Goal: Find specific page/section: Find specific page/section

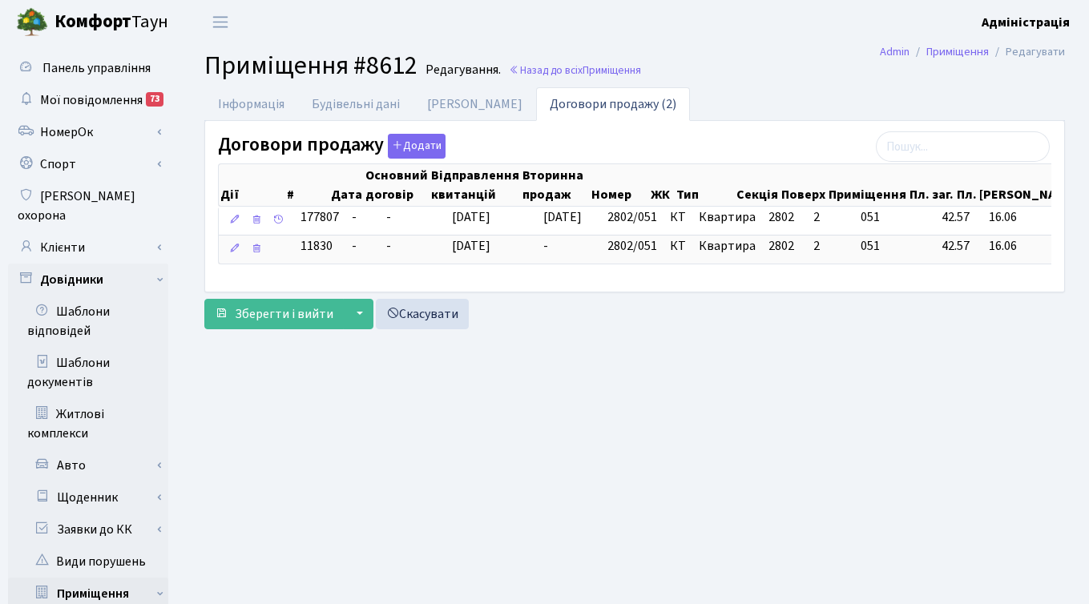
scroll to position [0, 222]
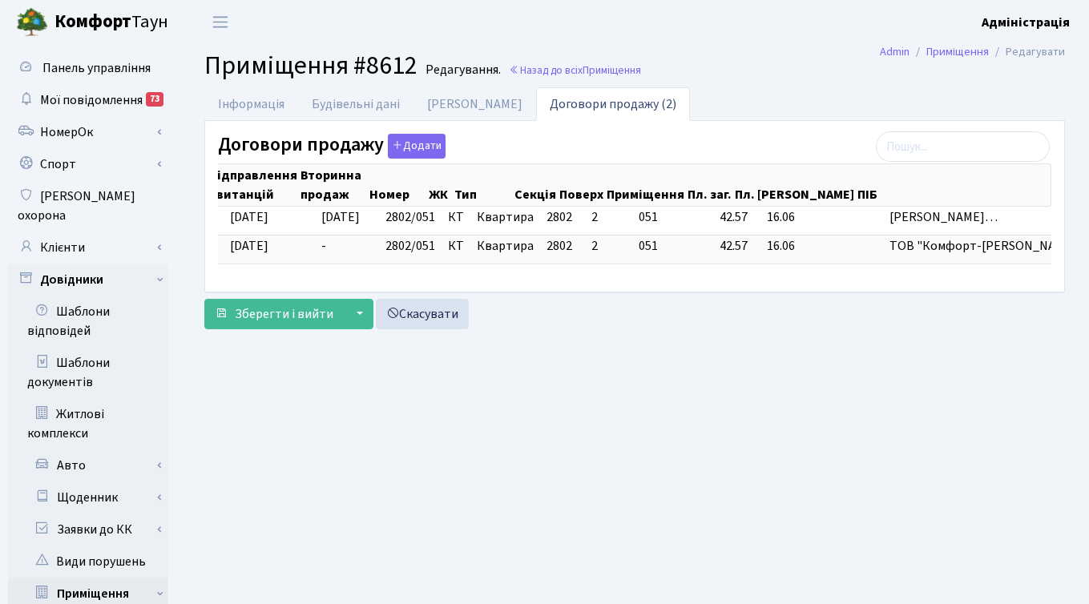
click at [186, 386] on main "Admin Приміщення Редагувати Приміщення #8612 Редагування. Назад до всіх Приміще…" at bounding box center [634, 555] width 909 height 1023
click at [192, 426] on main "Admin Приміщення Редагувати Приміщення #8612 Редагування. Назад до всіх Приміще…" at bounding box center [634, 555] width 909 height 1023
click at [73, 232] on link "Клієнти" at bounding box center [88, 248] width 160 height 32
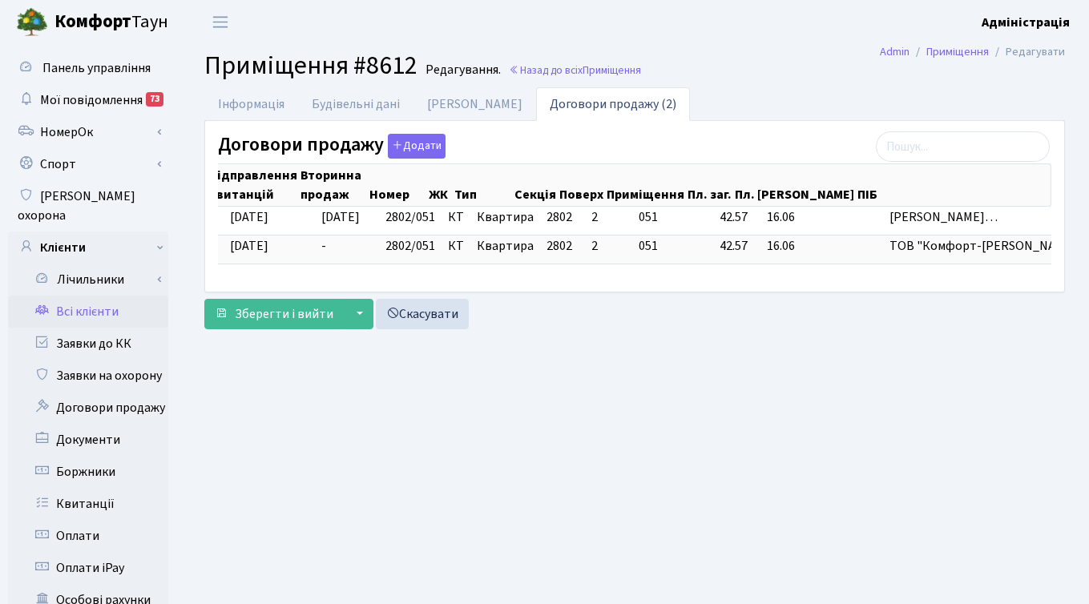
click at [119, 296] on link "Всі клієнти" at bounding box center [88, 312] width 160 height 32
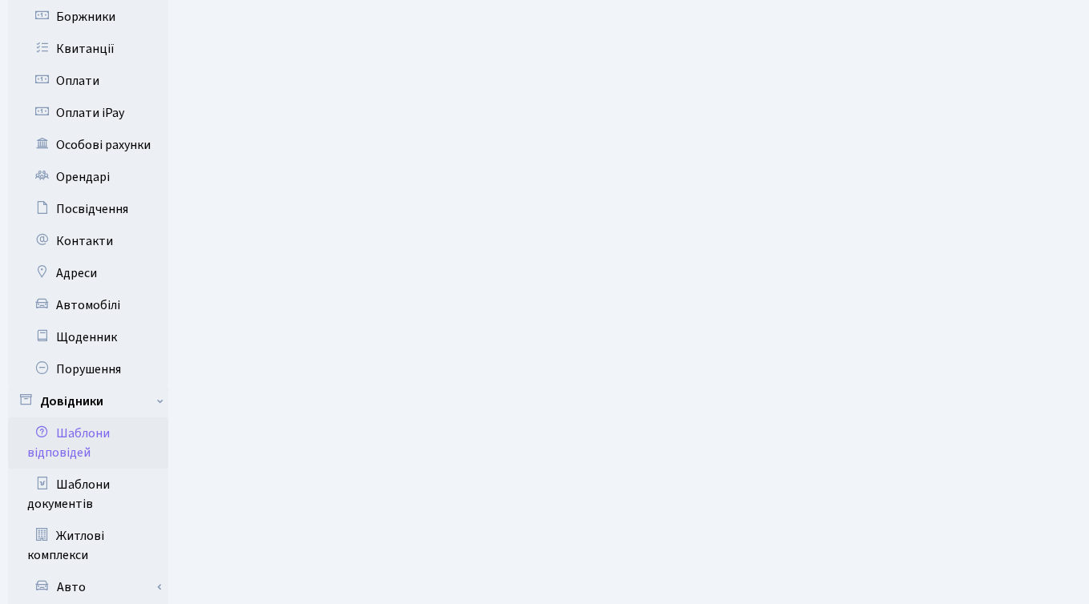
scroll to position [462, 0]
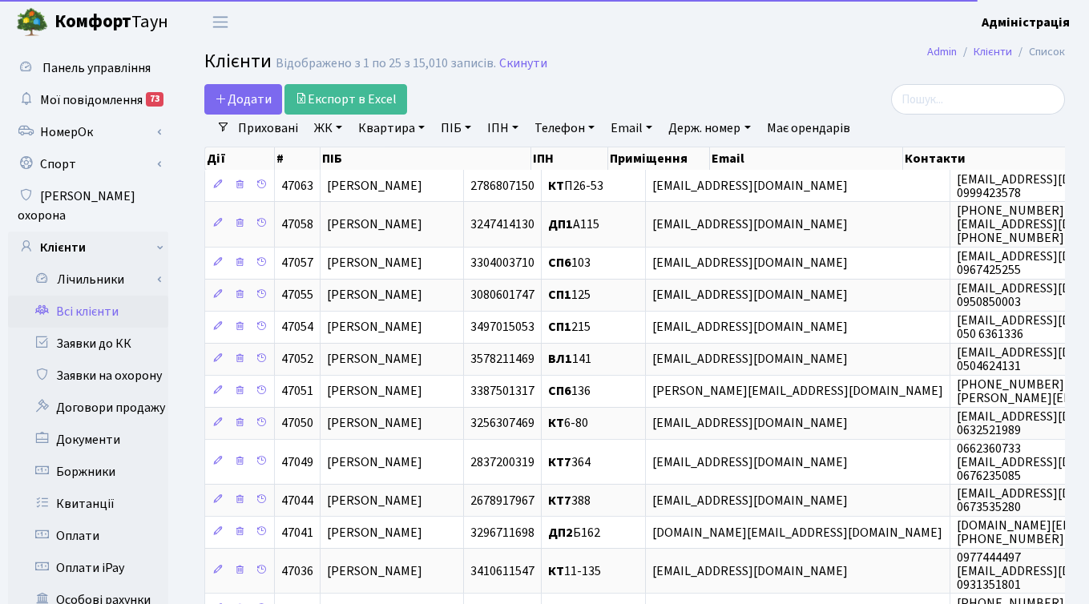
select select "25"
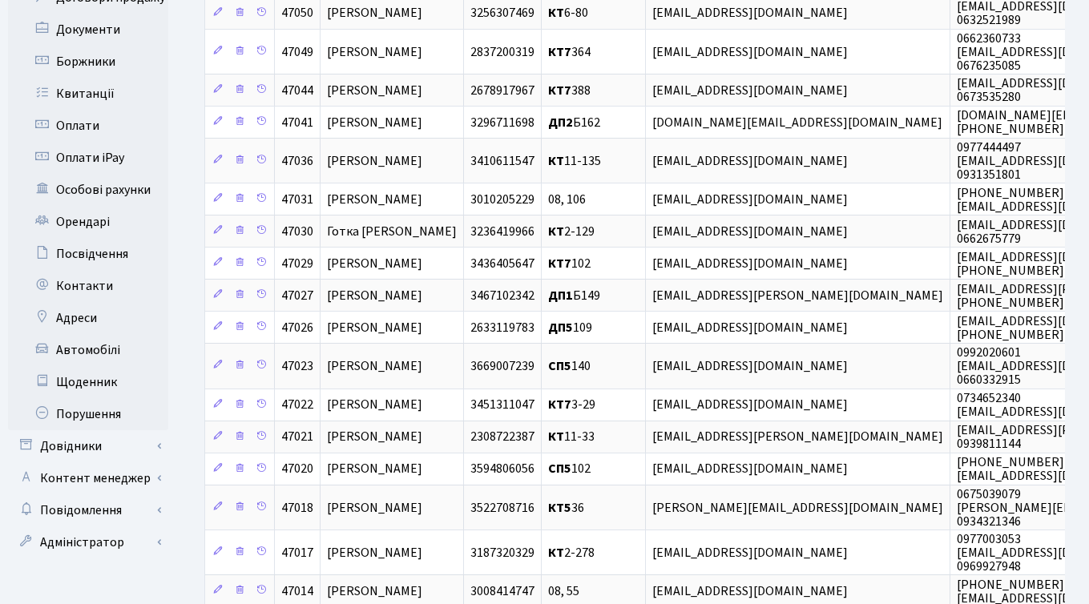
scroll to position [414, 0]
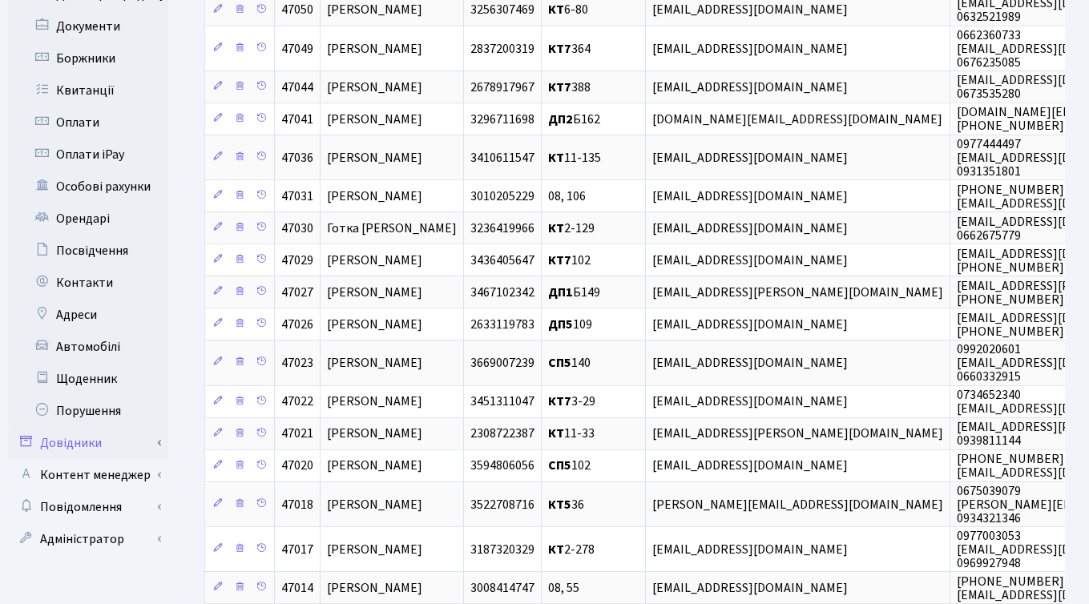
click at [77, 427] on link "Довідники" at bounding box center [88, 443] width 160 height 32
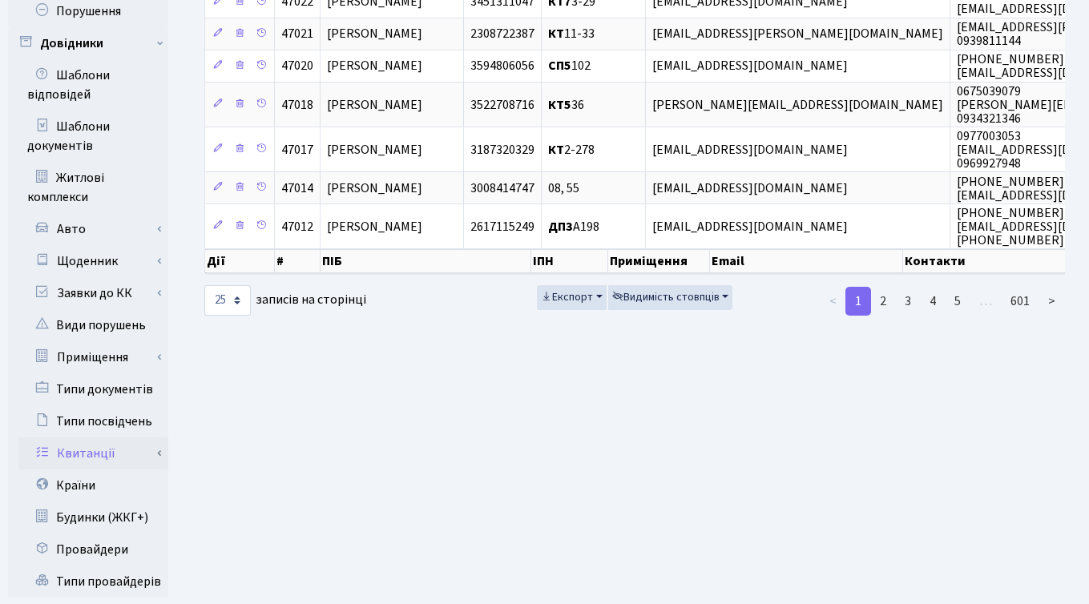
scroll to position [824, 0]
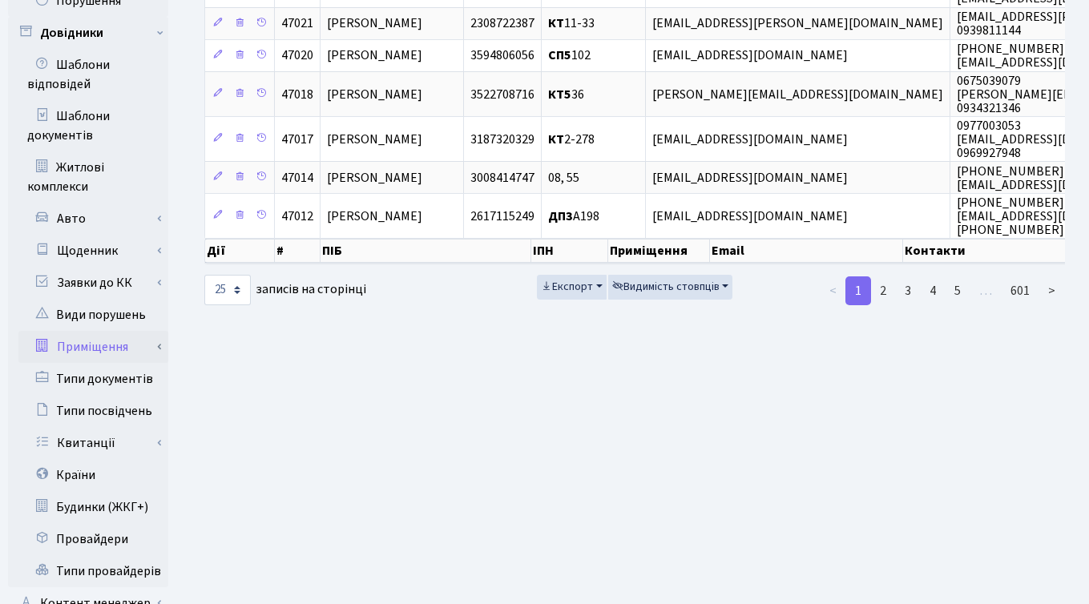
click at [109, 331] on link "Приміщення" at bounding box center [93, 347] width 150 height 32
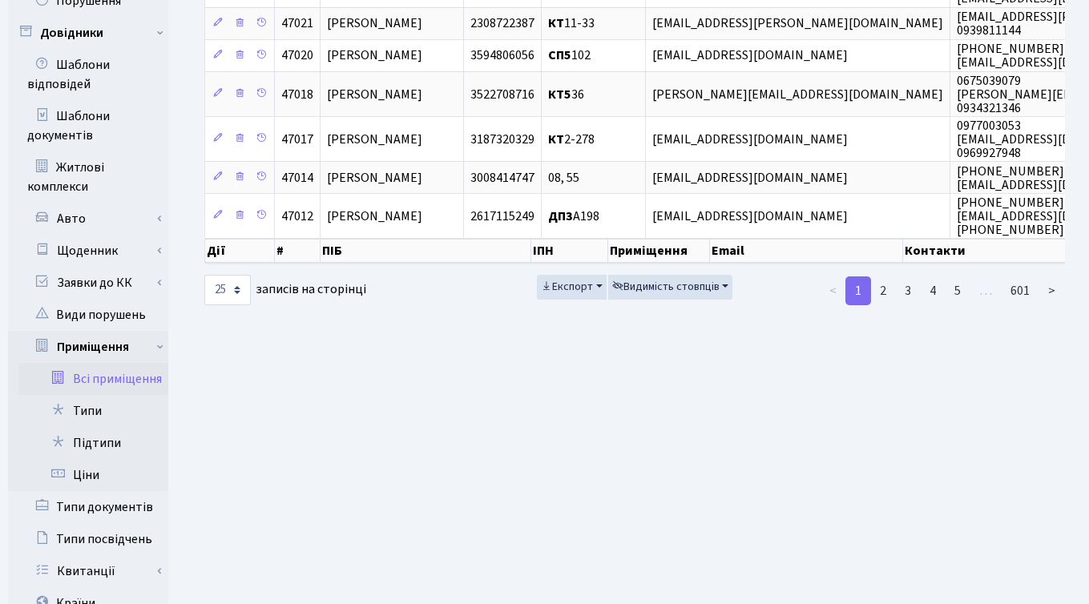
click at [109, 363] on link "Всі приміщення" at bounding box center [93, 379] width 150 height 32
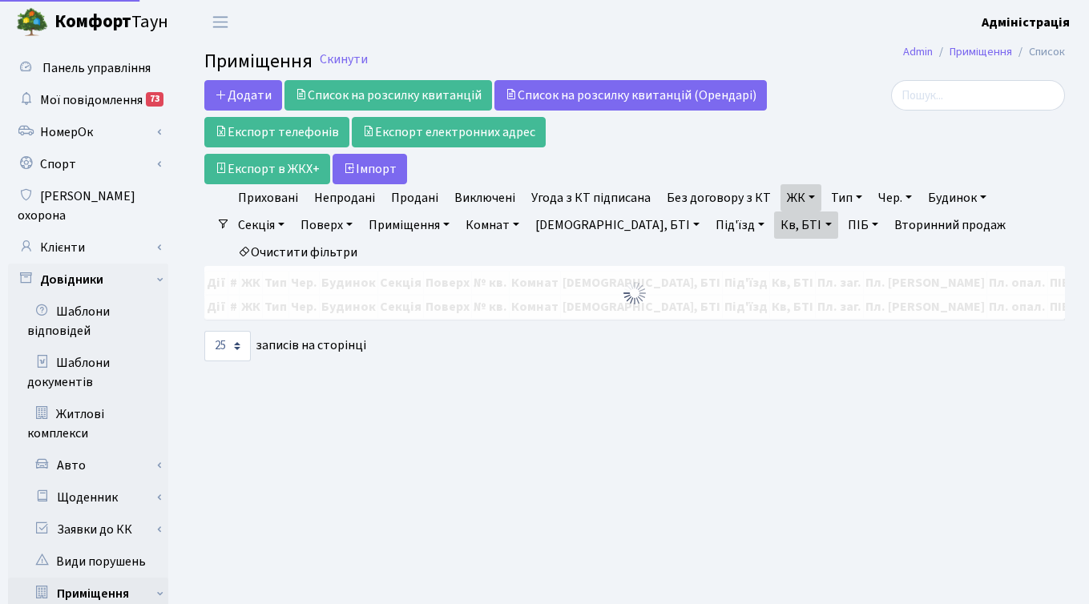
select select "25"
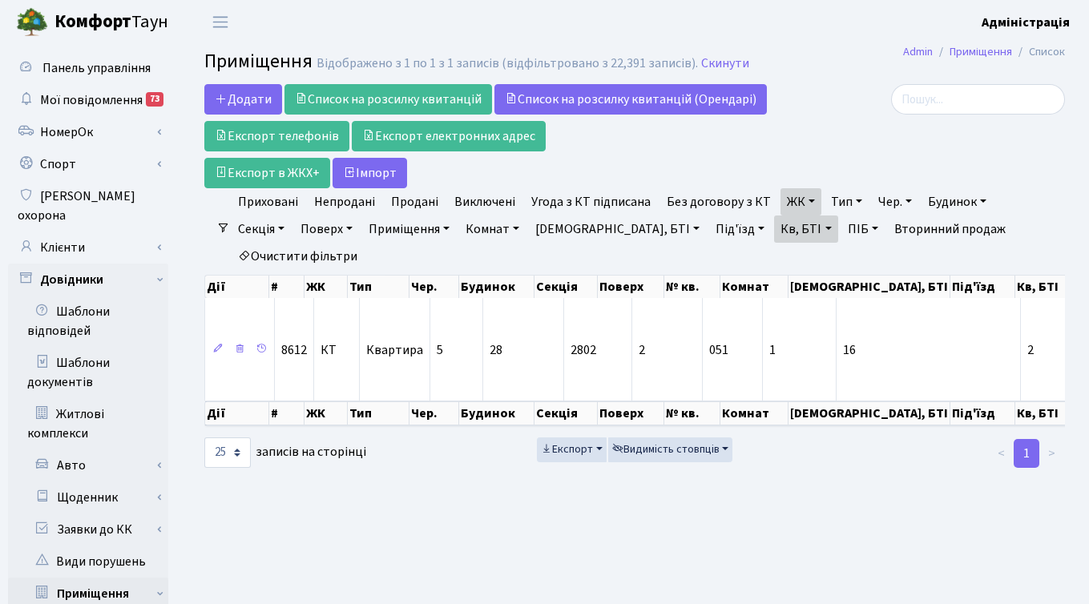
click at [798, 201] on link "ЖК" at bounding box center [801, 201] width 41 height 27
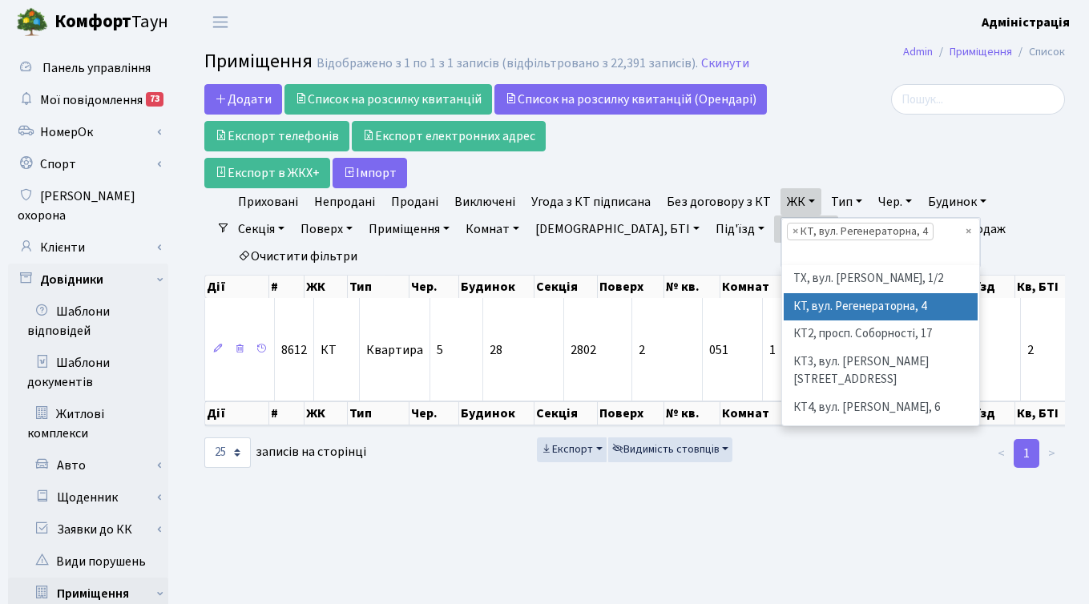
click at [864, 177] on div at bounding box center [929, 136] width 295 height 104
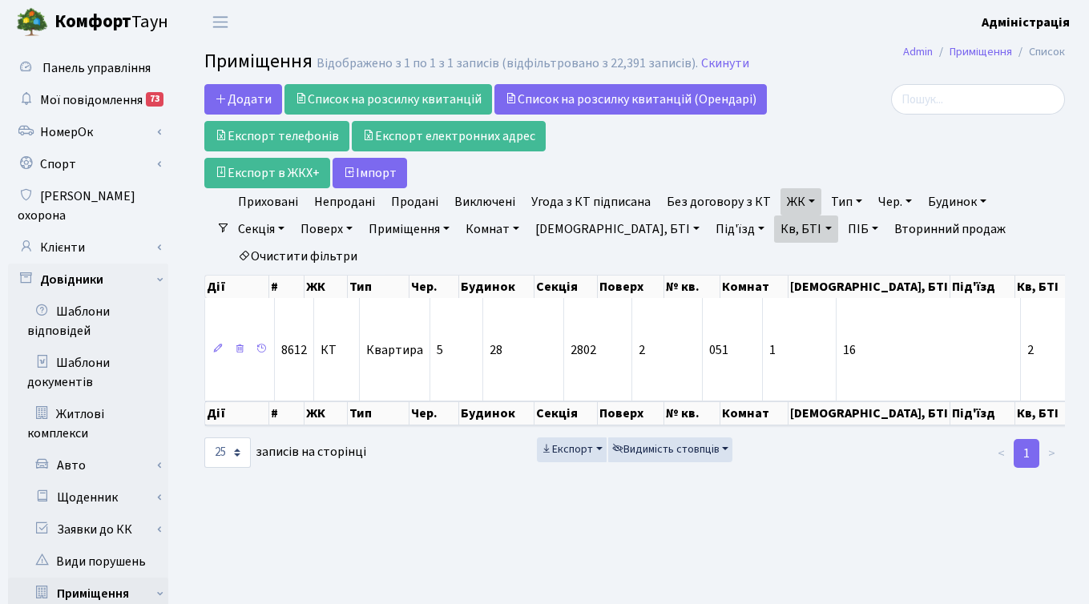
click at [364, 243] on link "Очистити фільтри" at bounding box center [298, 256] width 132 height 27
select select
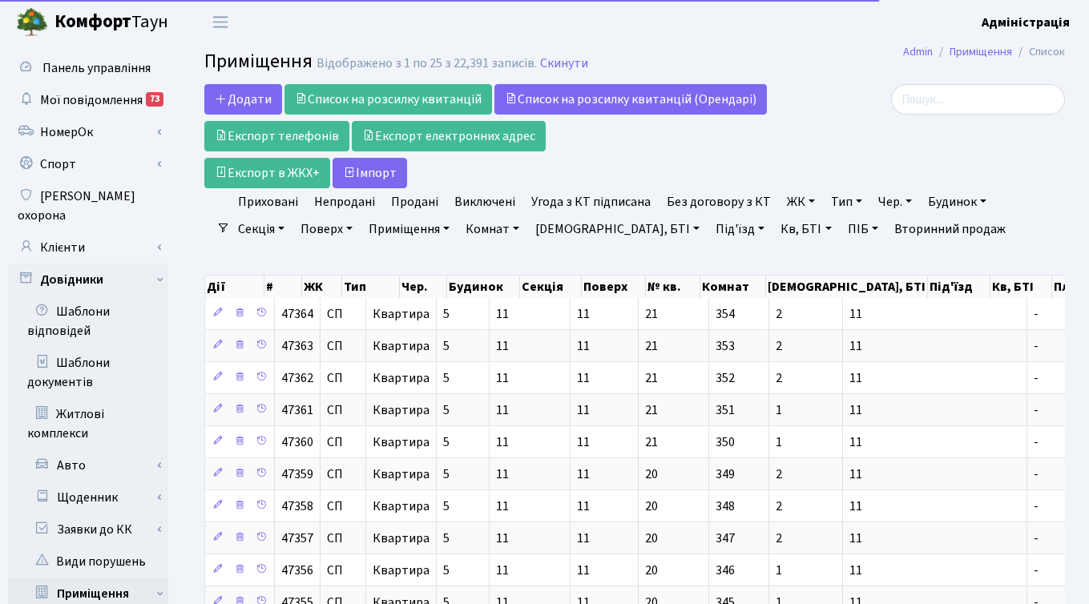
click at [782, 200] on link "ЖК" at bounding box center [801, 201] width 41 height 27
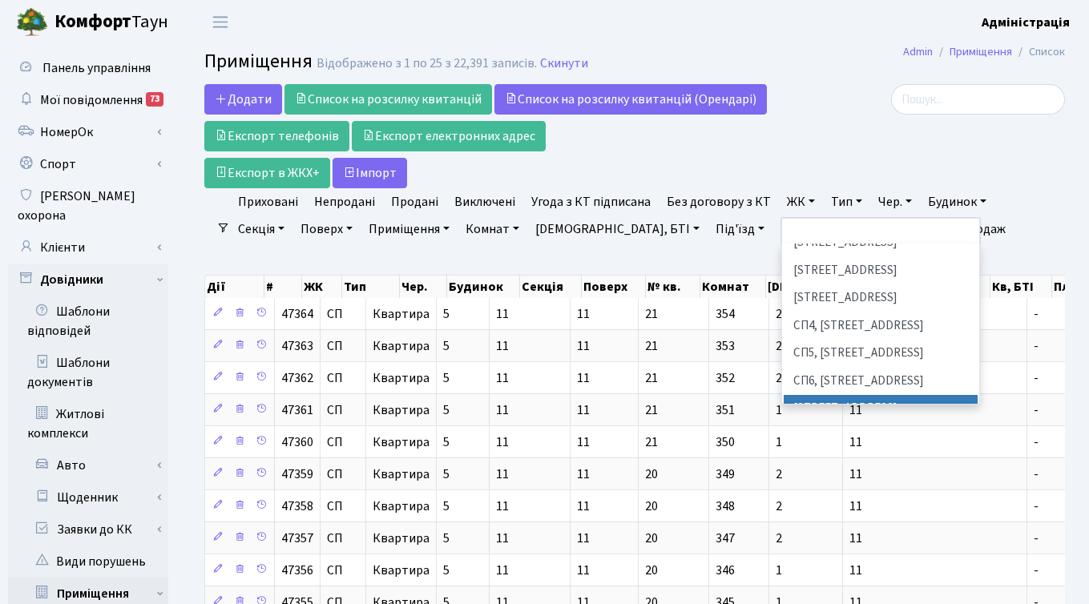
scroll to position [331, 0]
